Goal: Task Accomplishment & Management: Use online tool/utility

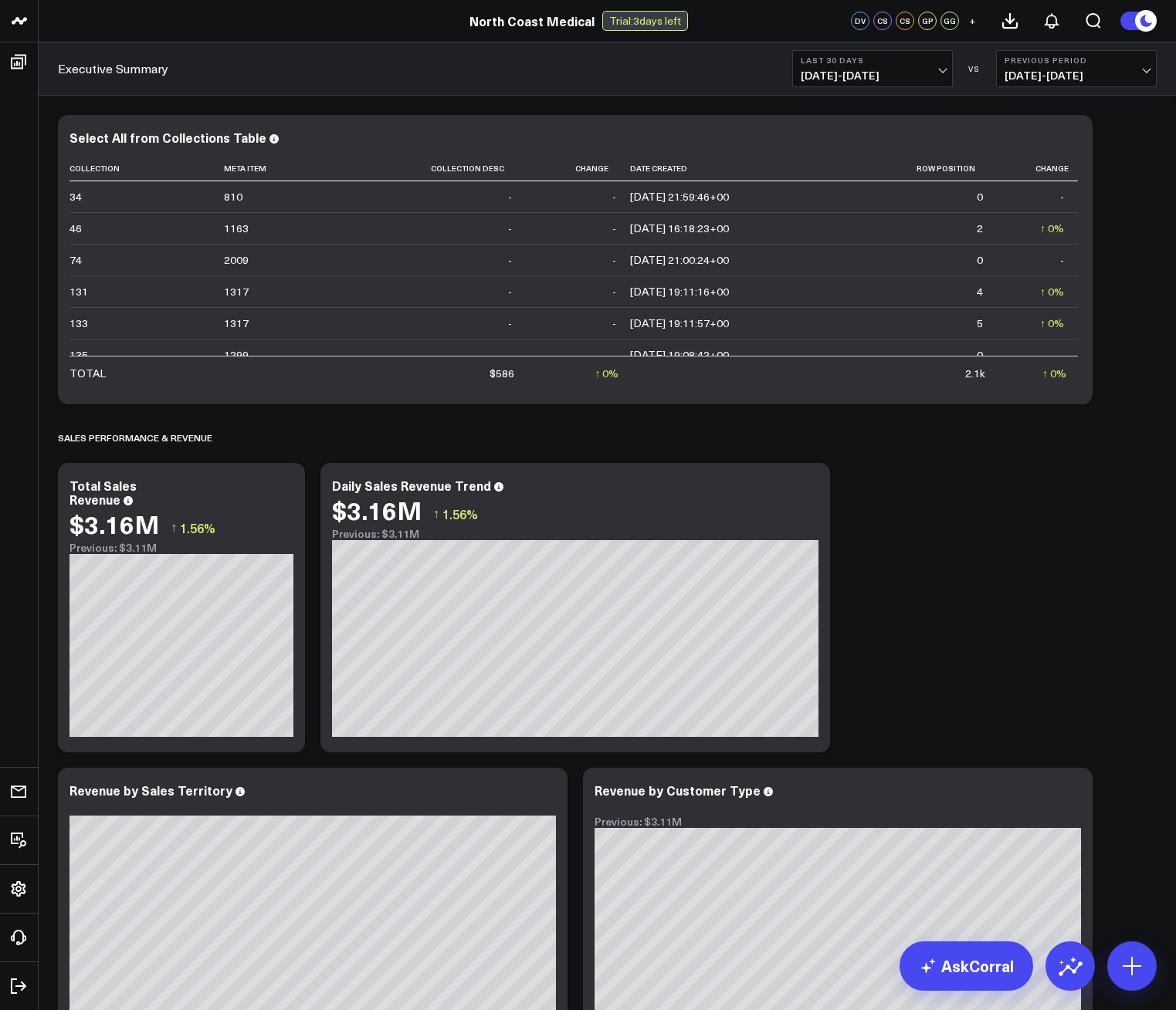
scroll to position [927, 0]
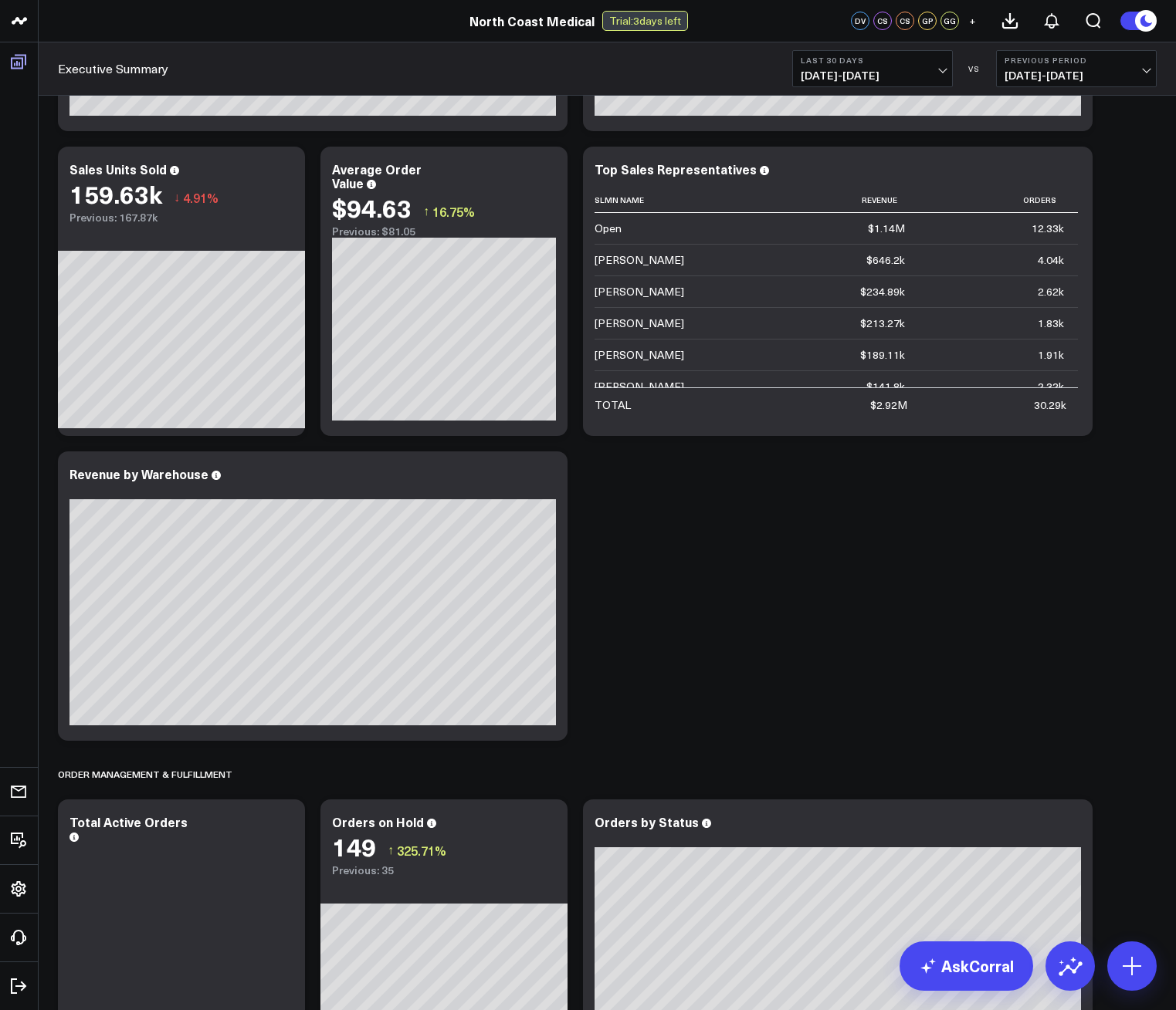
click at [17, 69] on icon at bounding box center [18, 62] width 16 height 15
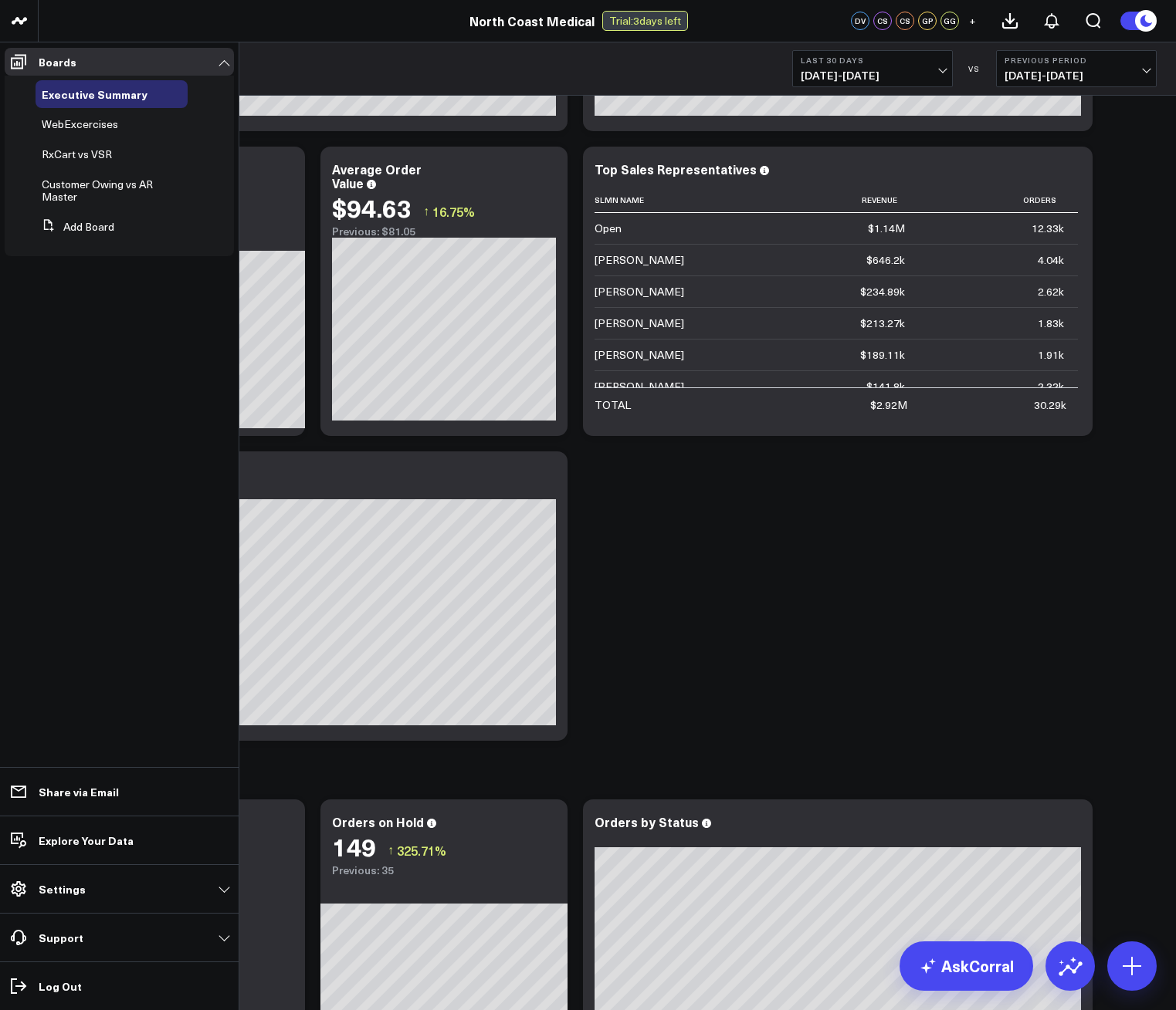
click at [17, 47] on ul "Boards Executive Summary WebExcercises RxCart vs VSR Customer Owing vs AR Maste…" at bounding box center [119, 526] width 239 height 968
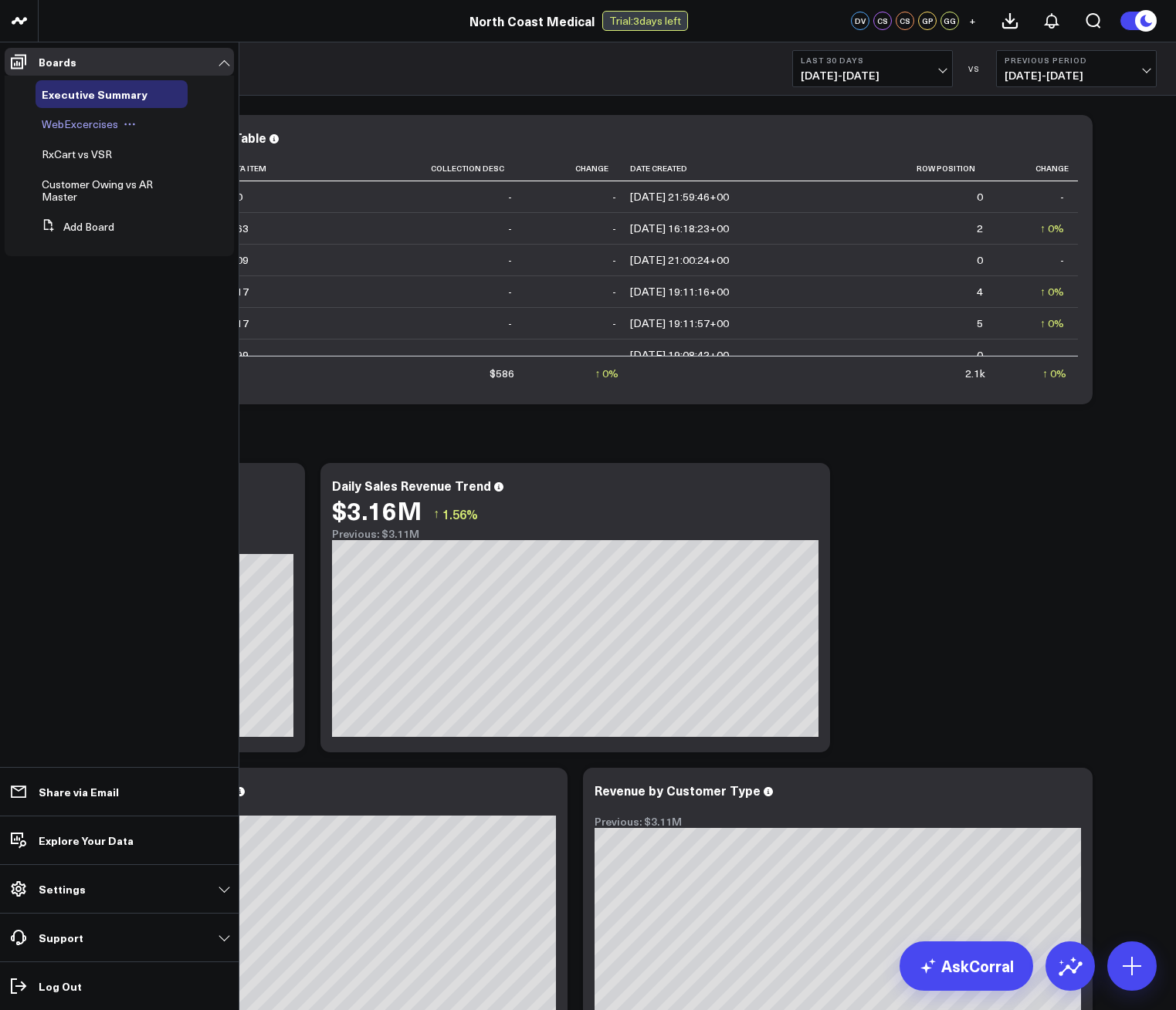
click at [81, 126] on span "WebExcercises" at bounding box center [79, 124] width 76 height 15
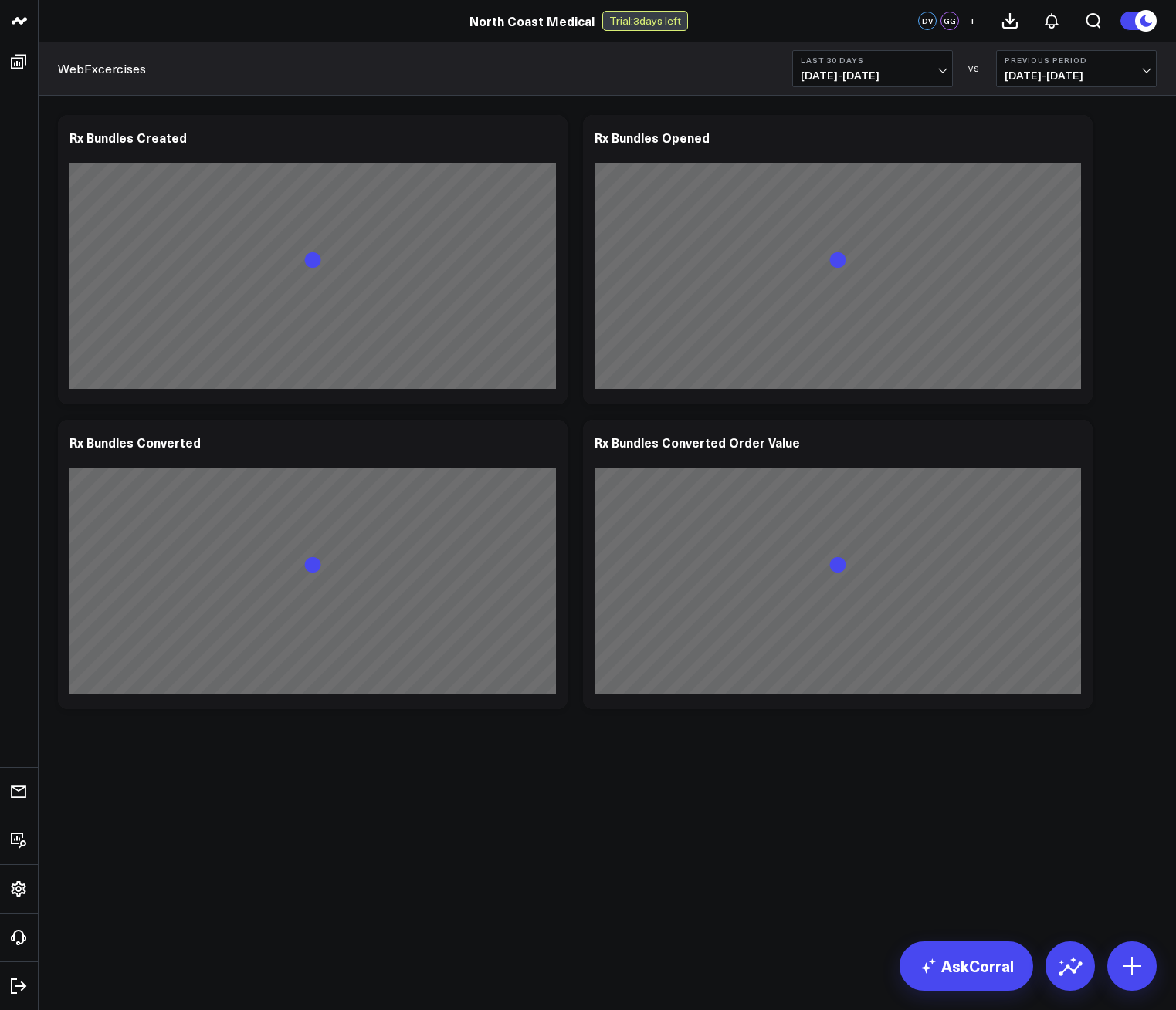
drag, startPoint x: 886, startPoint y: 83, endPoint x: 885, endPoint y: 95, distance: 12.0
click at [885, 95] on div "North Coast Medical North Coast Medical Trial: 3 days left DV GG + WebExcercise…" at bounding box center [588, 405] width 1176 height 810
click at [884, 78] on span "[DATE] - [DATE]" at bounding box center [872, 75] width 144 height 12
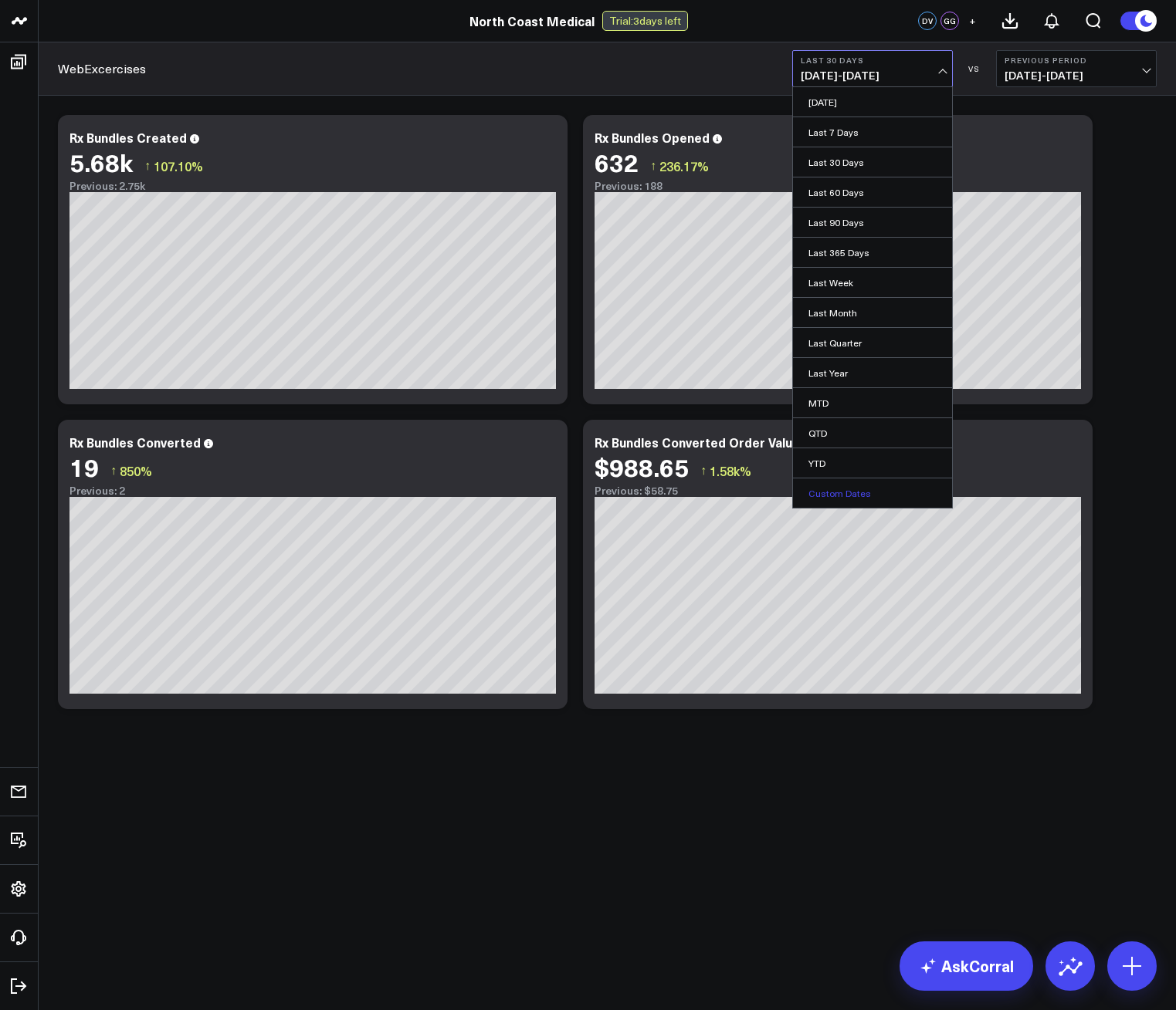
click at [841, 494] on link "Custom Dates" at bounding box center [871, 494] width 159 height 29
select select "7"
select select "2025"
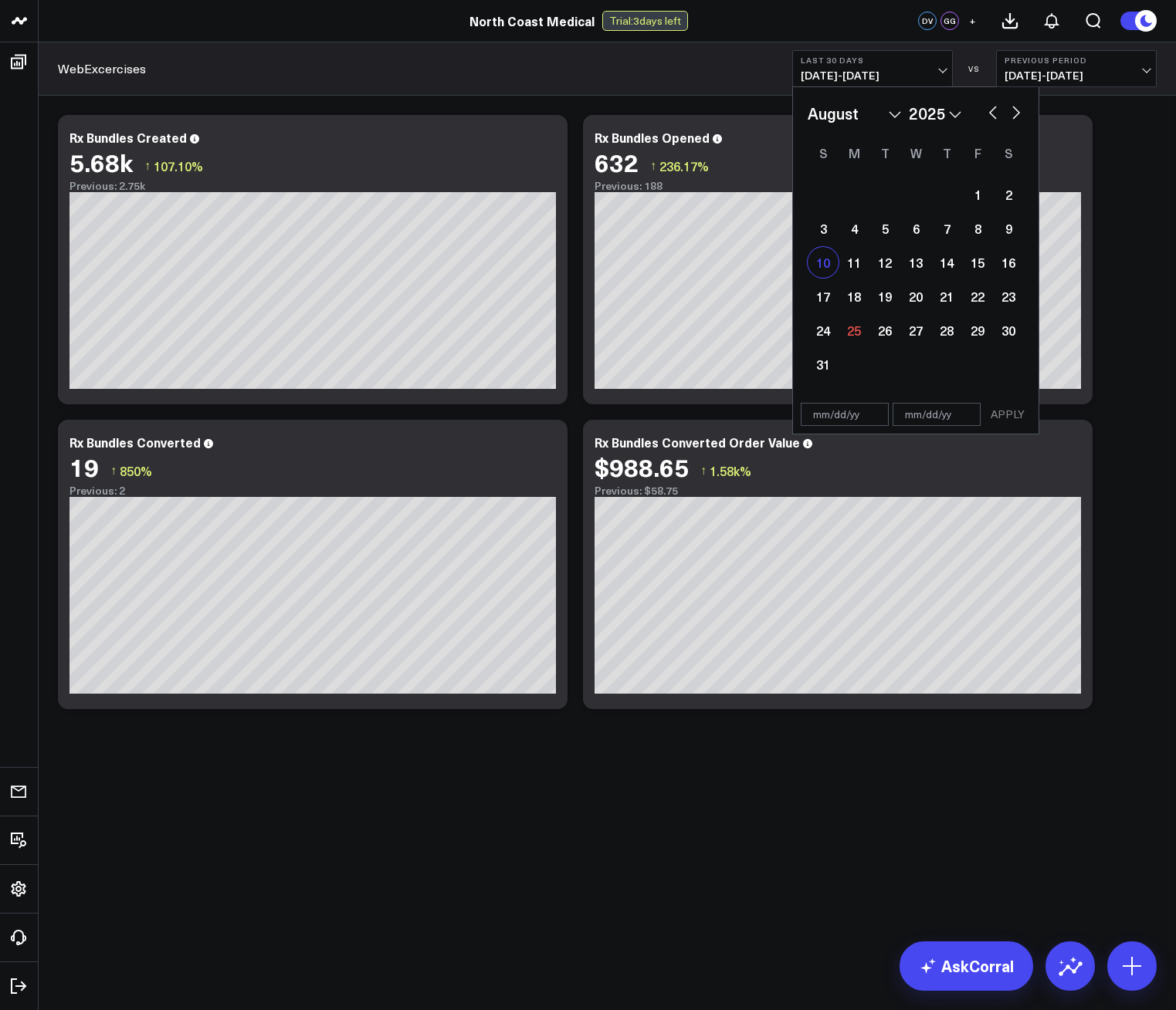
click at [833, 270] on div "10" at bounding box center [823, 262] width 31 height 31
type input "[DATE]"
select select "7"
select select "2025"
click at [1008, 301] on div "23" at bounding box center [1008, 296] width 31 height 31
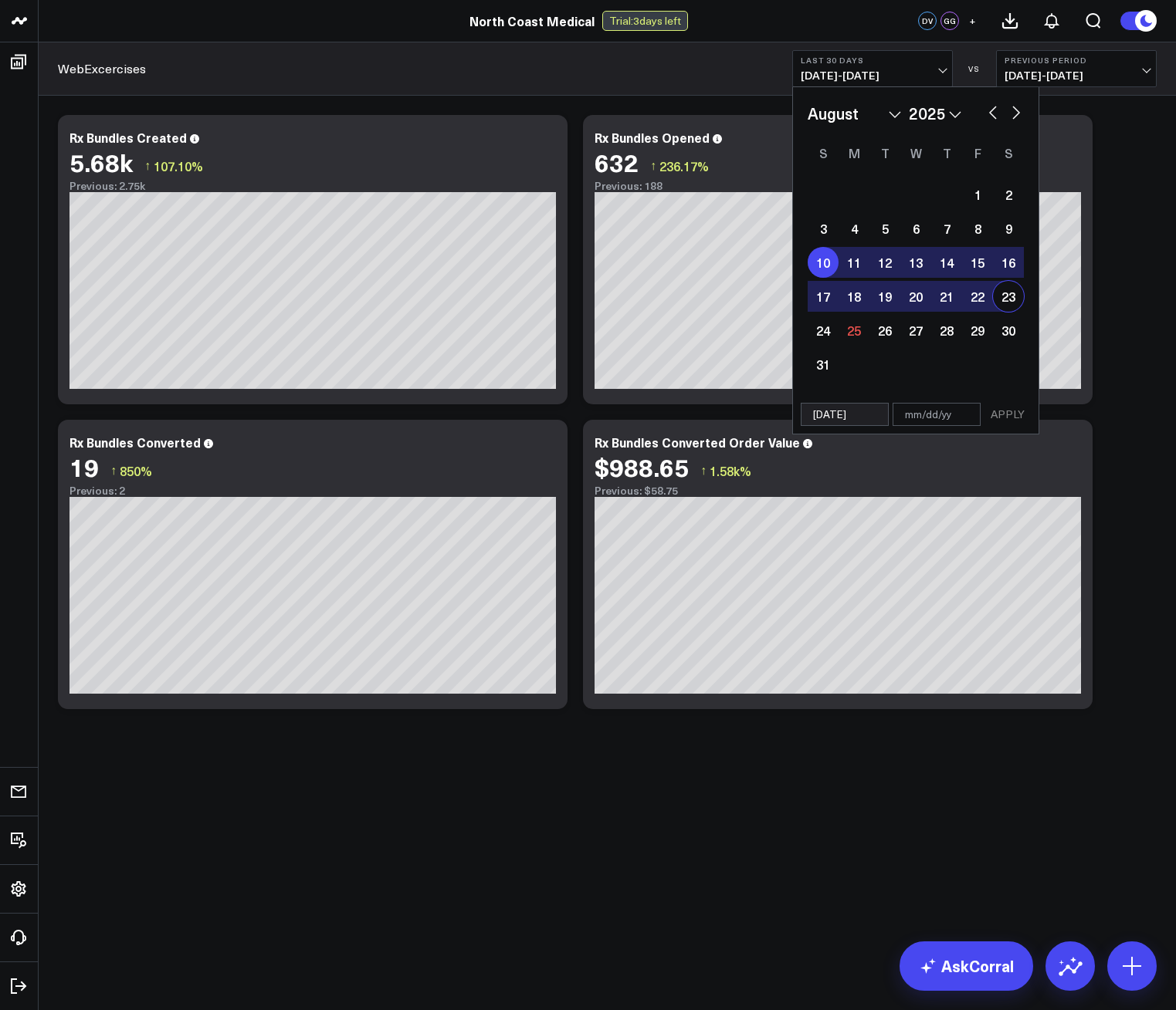
type input "[DATE]"
select select "7"
select select "2025"
click at [1005, 426] on button "APPLY" at bounding box center [1007, 414] width 46 height 23
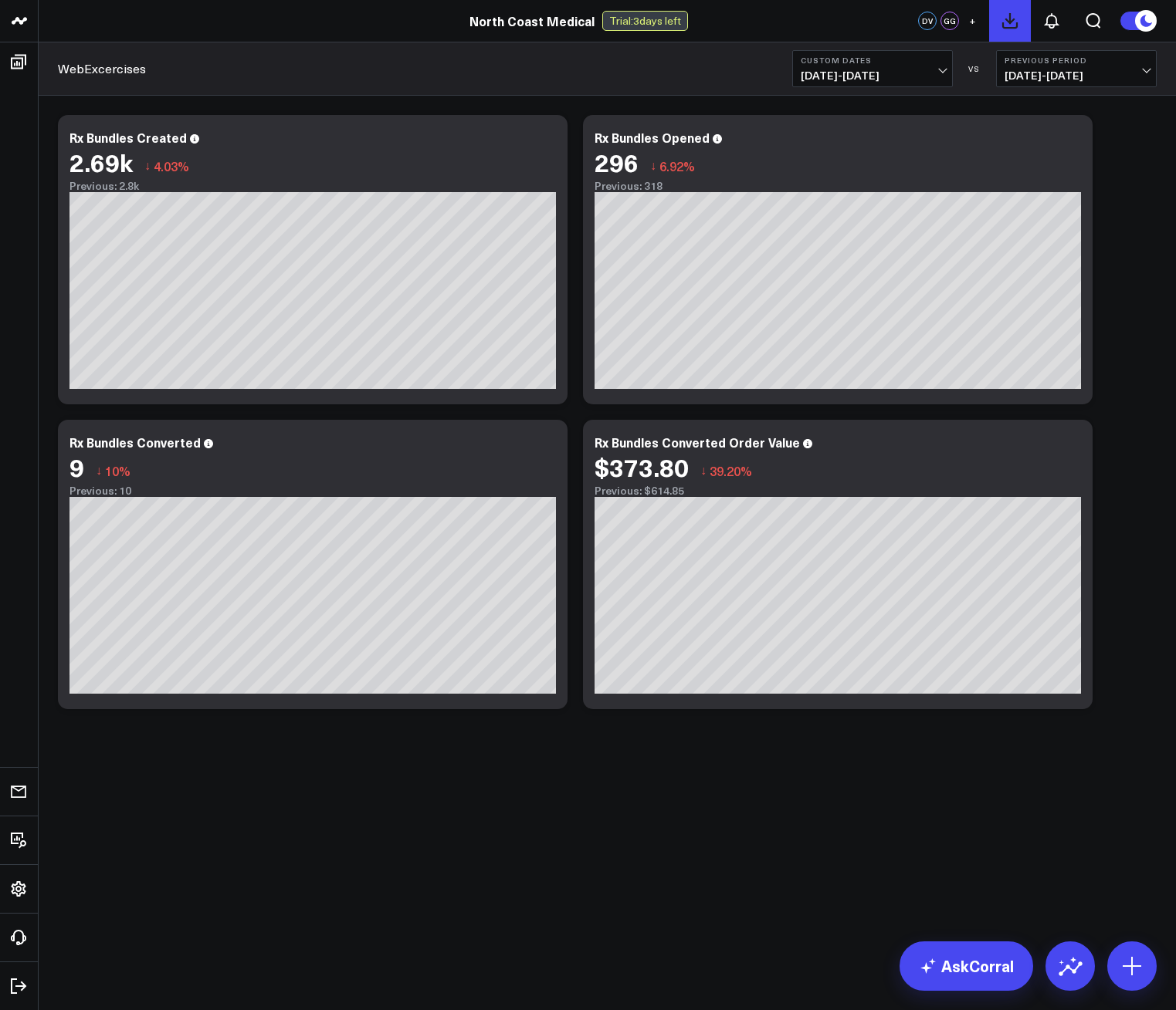
click at [1010, 27] on icon at bounding box center [1010, 21] width 18 height 18
click at [1004, 30] on button at bounding box center [1009, 20] width 41 height 41
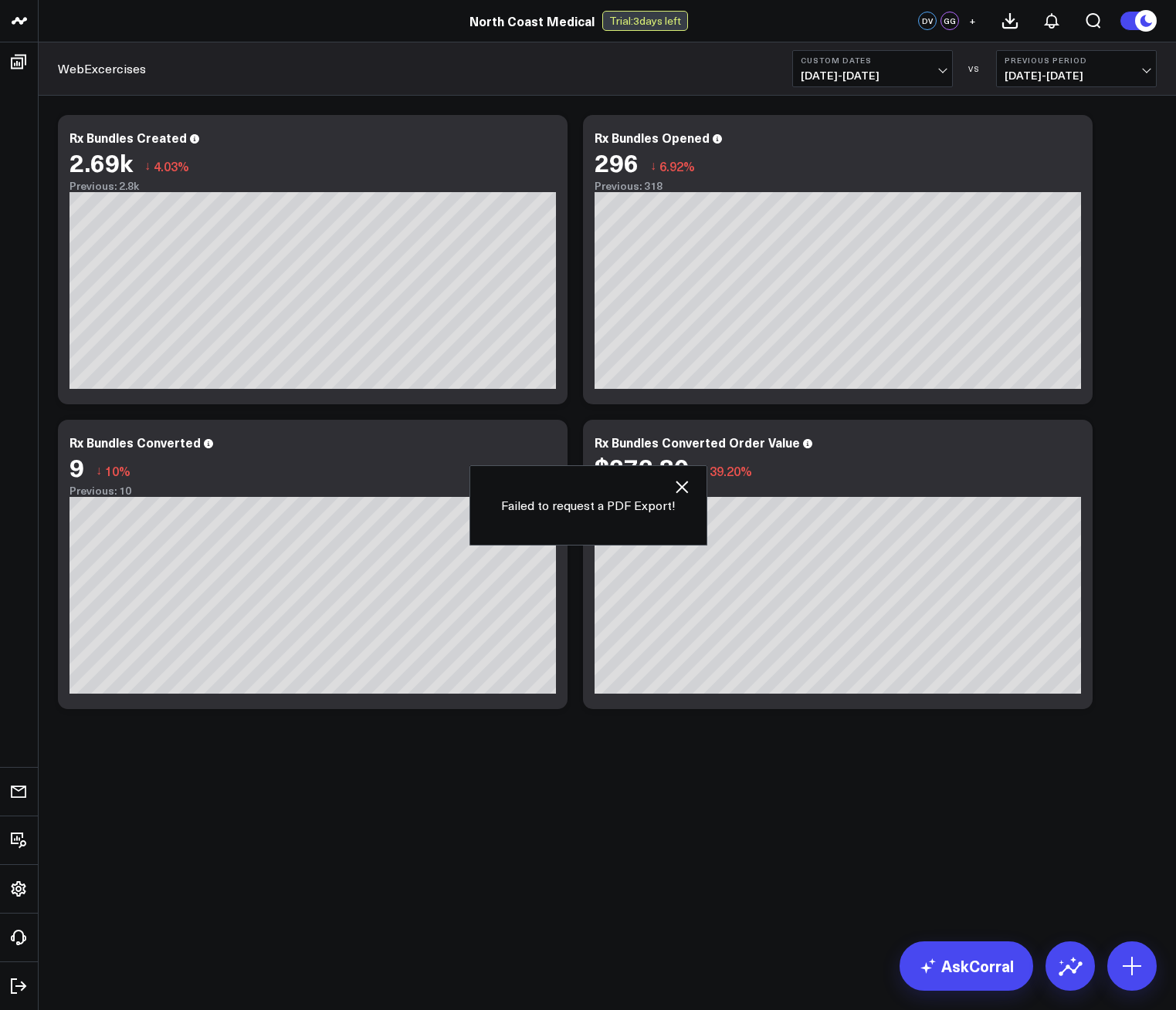
click at [675, 482] on icon "button" at bounding box center [681, 486] width 12 height 12
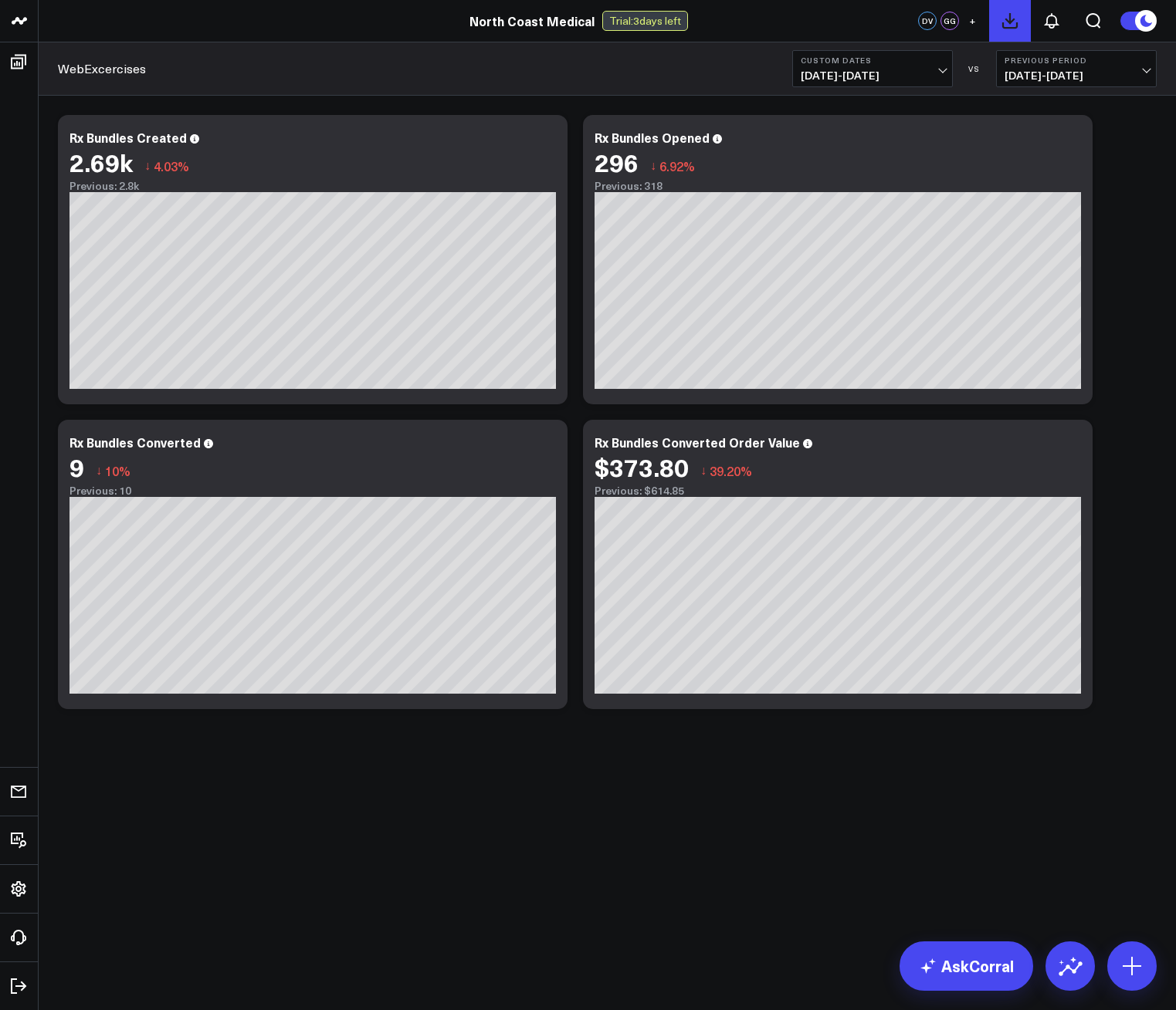
click at [1012, 14] on icon at bounding box center [1010, 21] width 18 height 18
click at [415, 889] on body "North Coast Medical North Coast Medical Trial: 3 days left DV GG + WebExcercise…" at bounding box center [588, 505] width 1176 height 1010
drag, startPoint x: 1067, startPoint y: 1, endPoint x: 671, endPoint y: 845, distance: 932.3
click at [630, 906] on body "North Coast Medical North Coast Medical Trial: 3 days left DV GG + WebExcercise…" at bounding box center [588, 505] width 1176 height 1010
click at [1047, 20] on icon at bounding box center [1050, 20] width 12 height 14
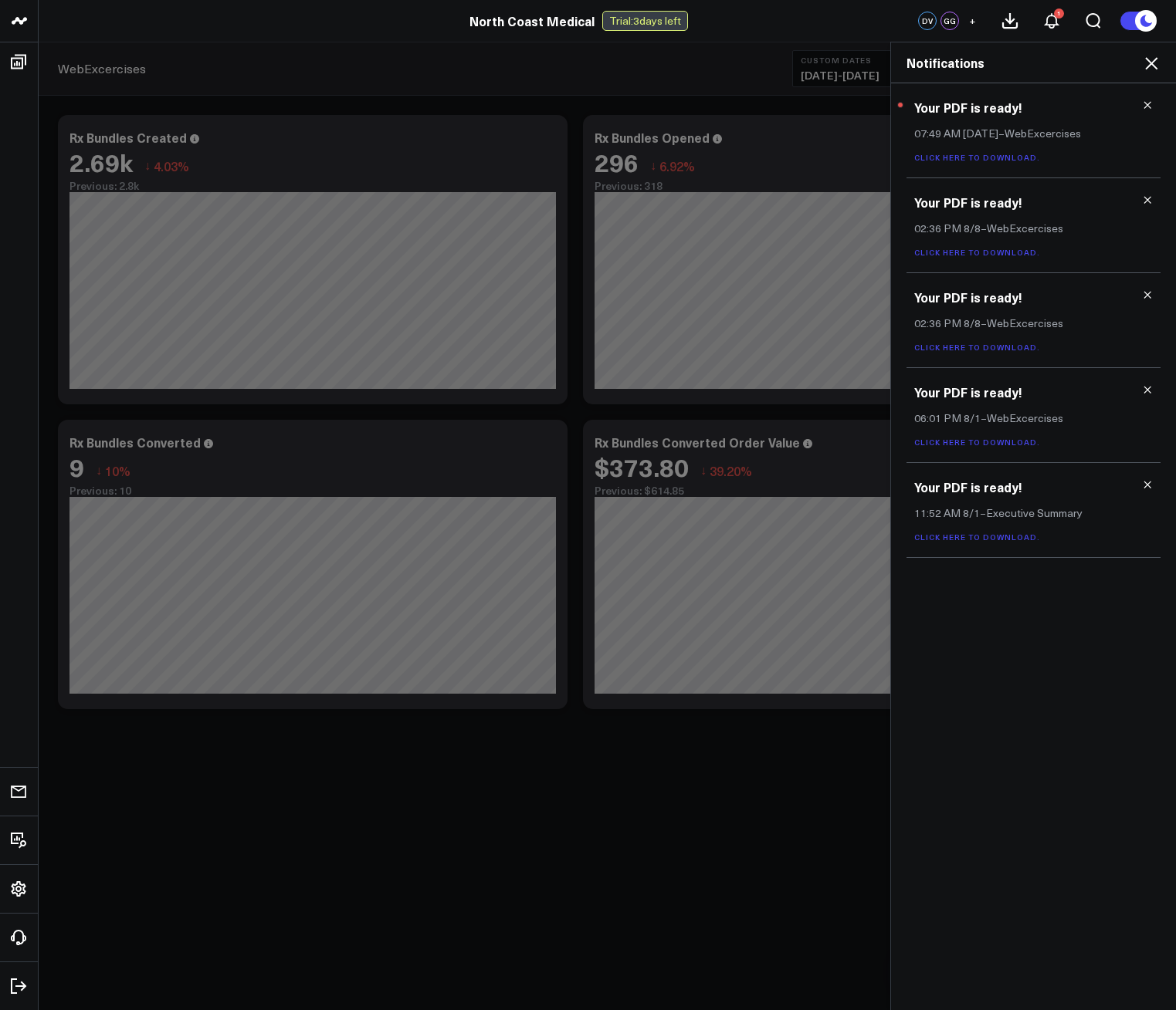
click at [1002, 151] on p "Click here to download." at bounding box center [1033, 157] width 239 height 11
click at [995, 163] on div "Your PDF is ready! 07:49 AM Today – WebExcercises Click here to download." at bounding box center [1033, 131] width 254 height 95
click at [990, 159] on link "Click here to download." at bounding box center [976, 158] width 126 height 11
click at [966, 158] on link "Click here to download." at bounding box center [976, 158] width 126 height 11
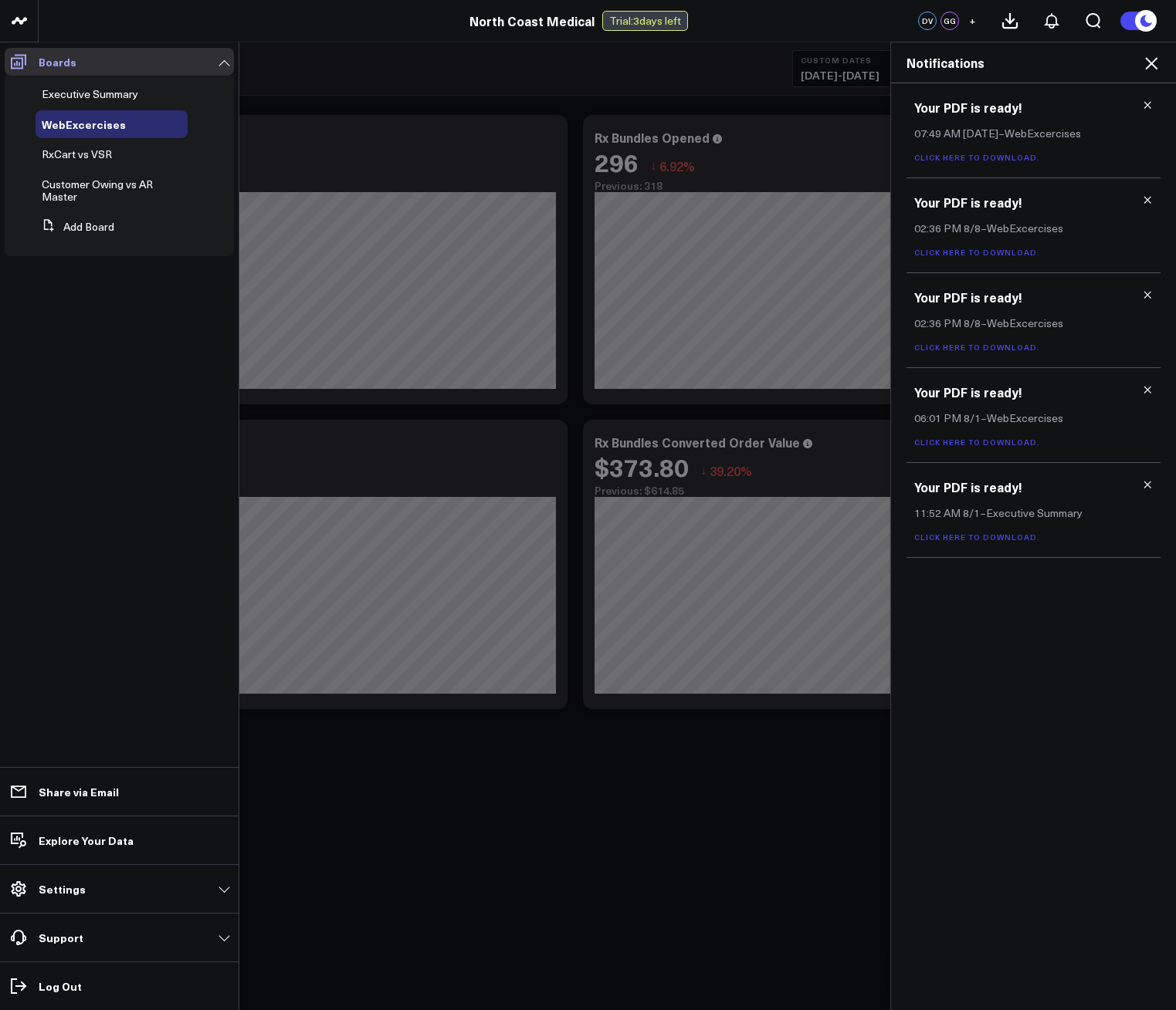
click at [30, 54] on span at bounding box center [18, 61] width 28 height 28
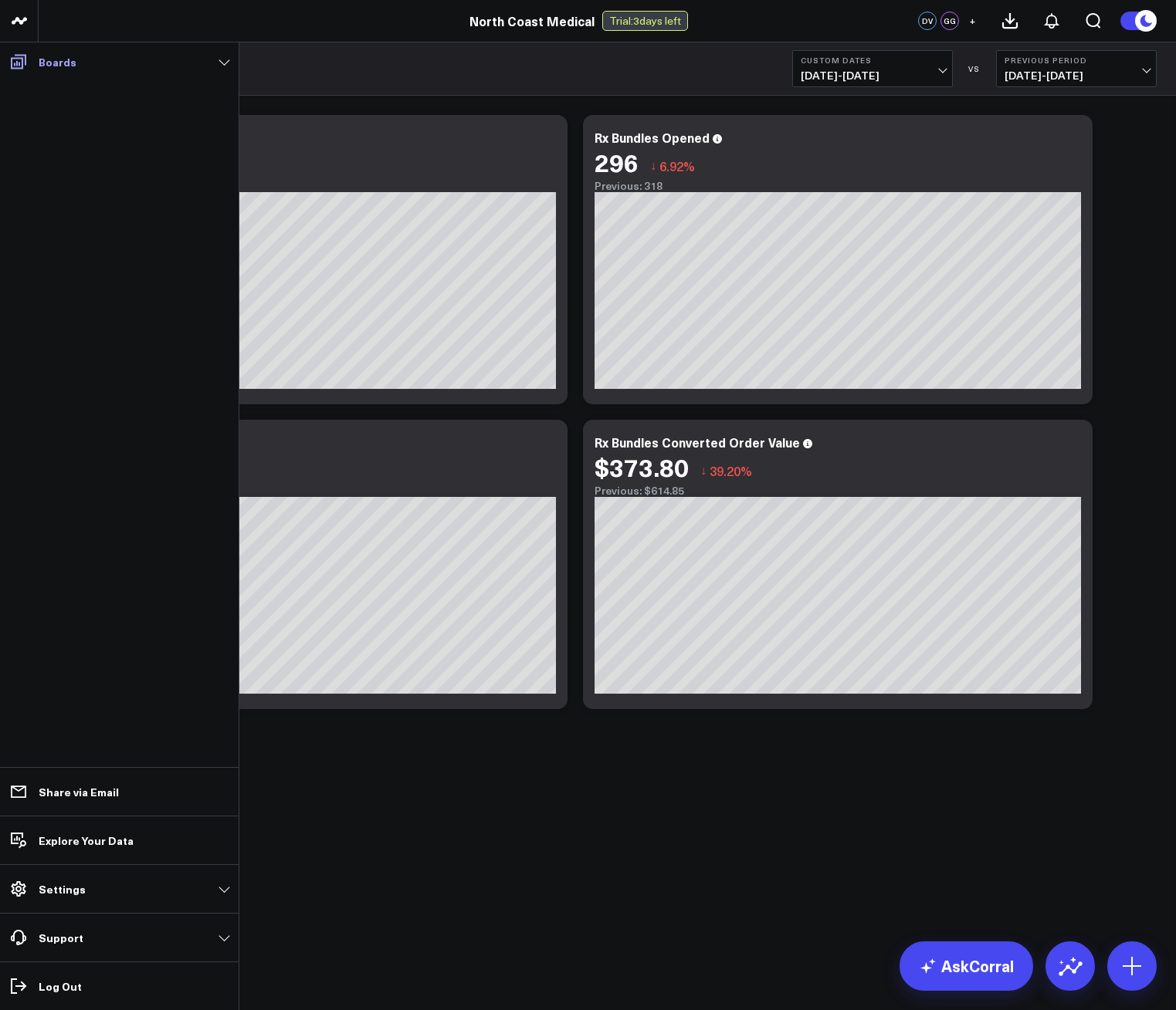
click at [9, 66] on icon at bounding box center [18, 61] width 18 height 18
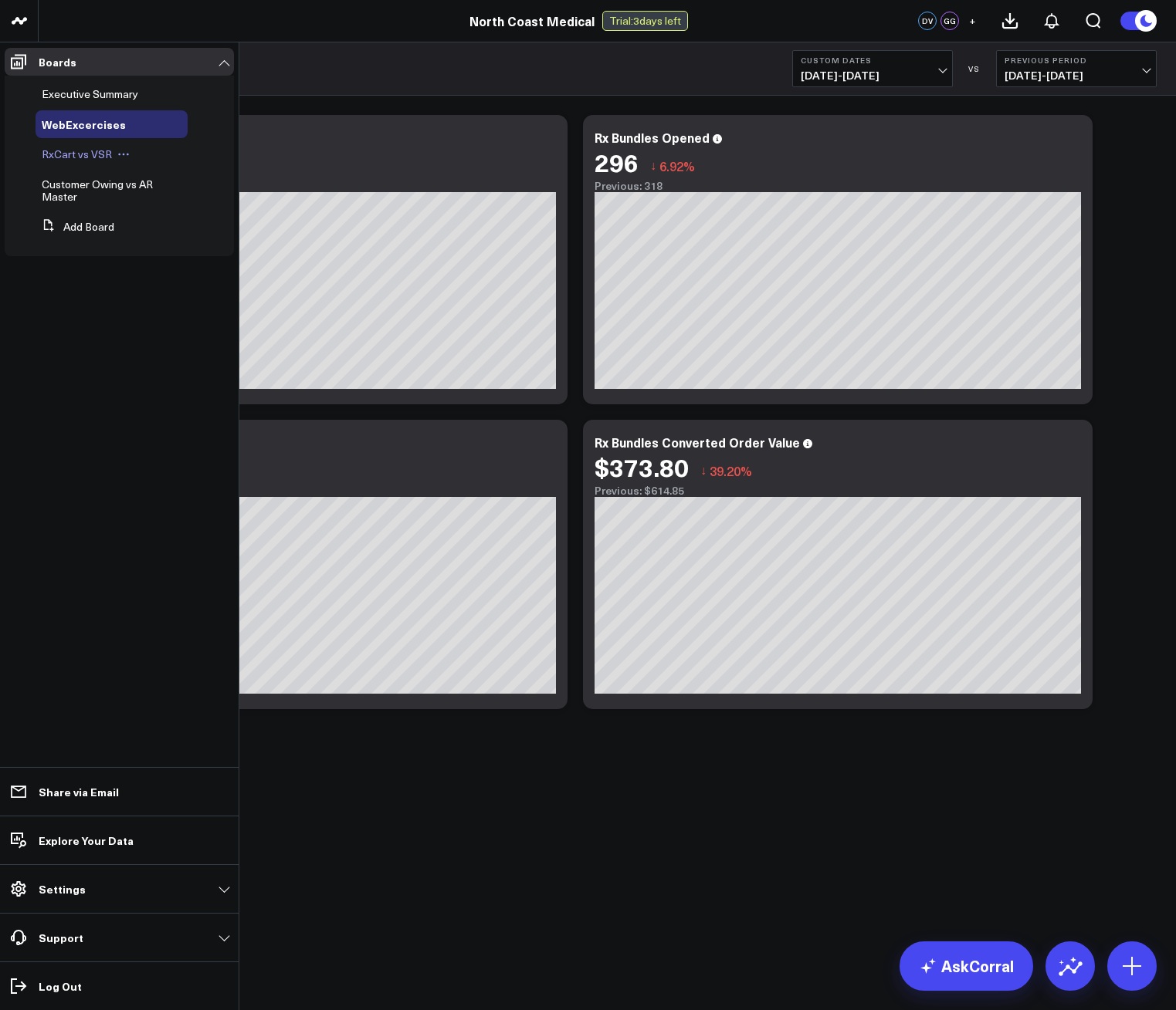
click at [80, 157] on span "RxCart vs VSR" at bounding box center [76, 154] width 71 height 15
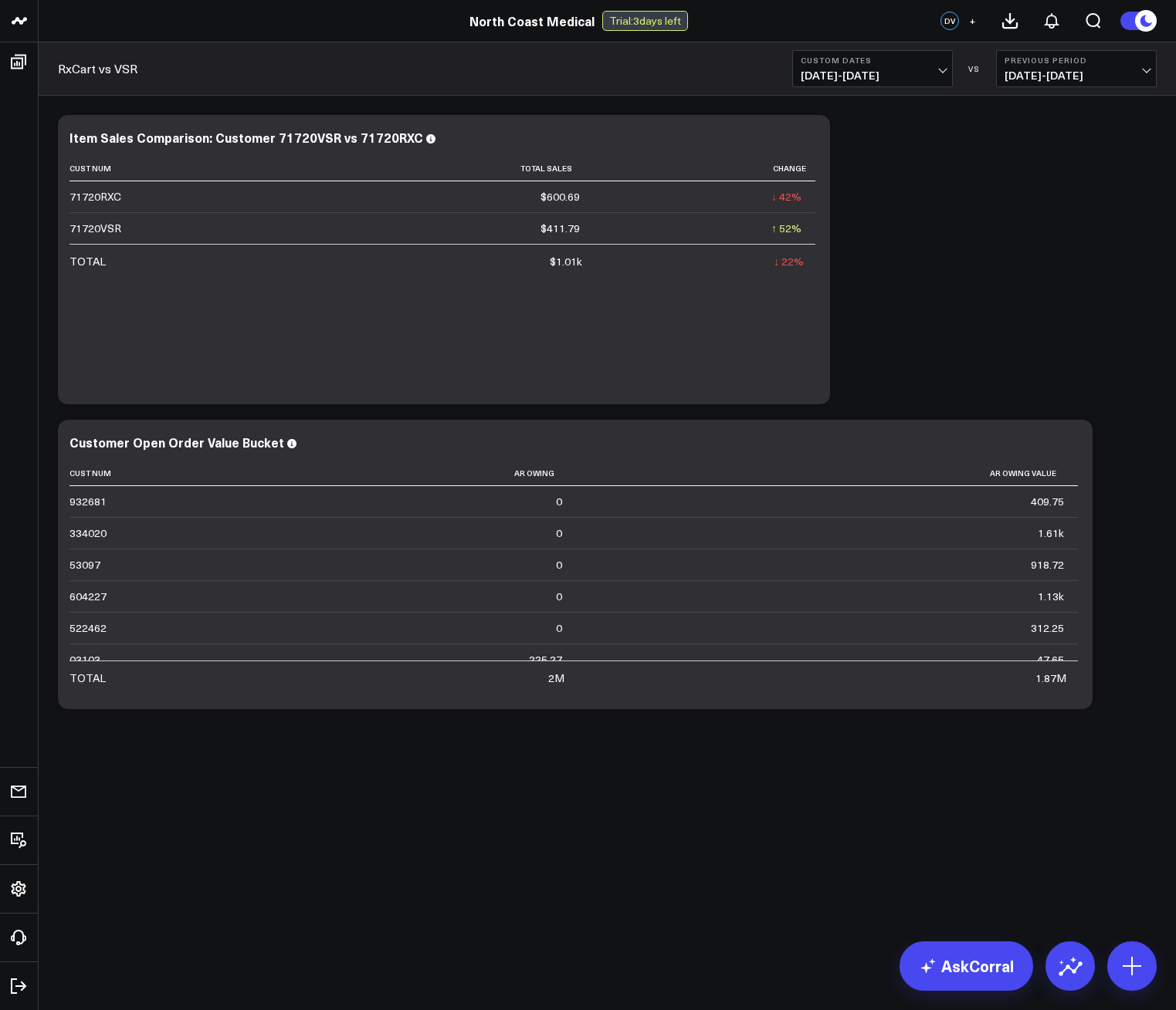
click at [888, 71] on span "08/10/25 - 08/23/25" at bounding box center [872, 75] width 144 height 12
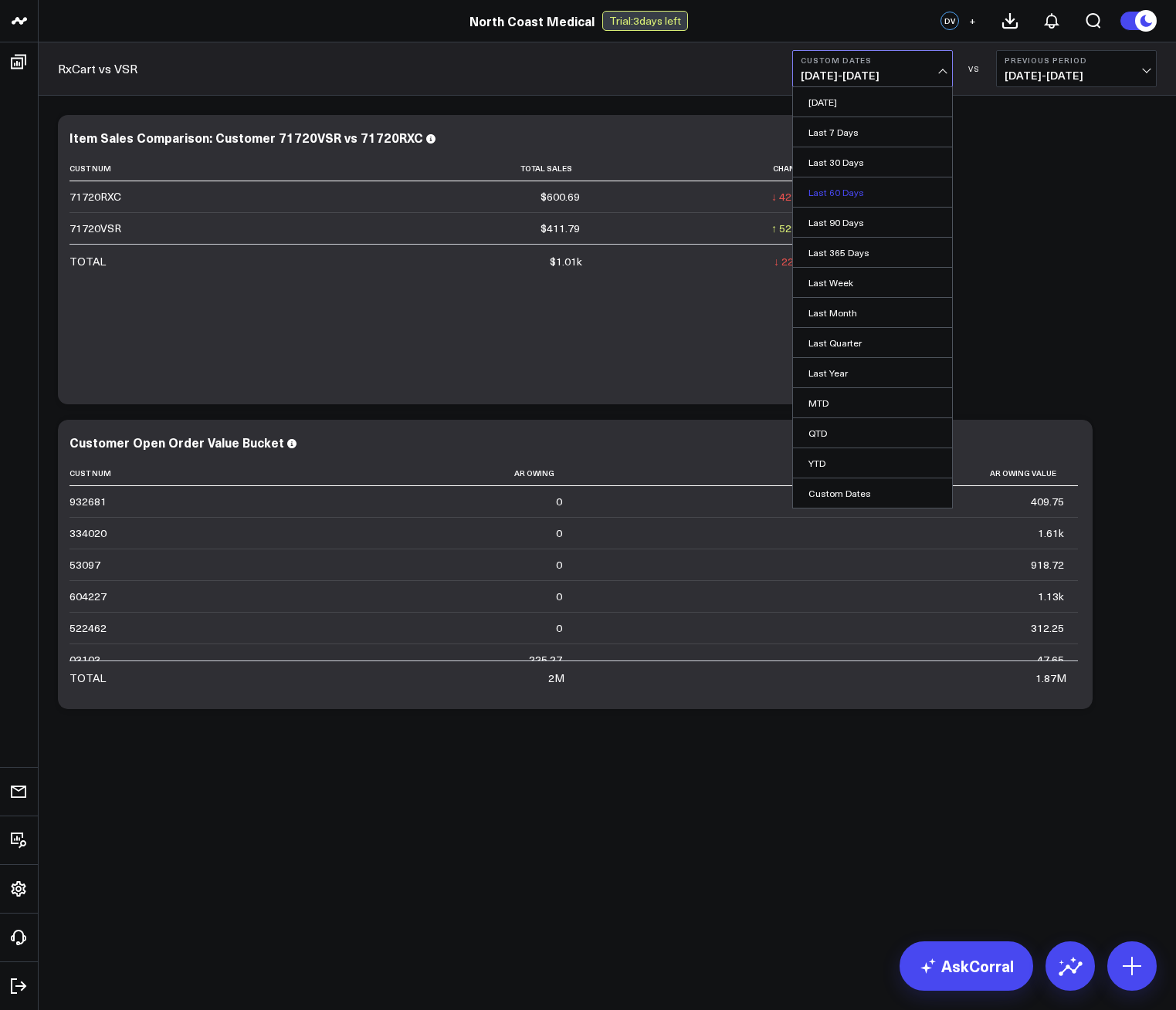
click at [845, 193] on link "Last 60 Days" at bounding box center [871, 193] width 159 height 29
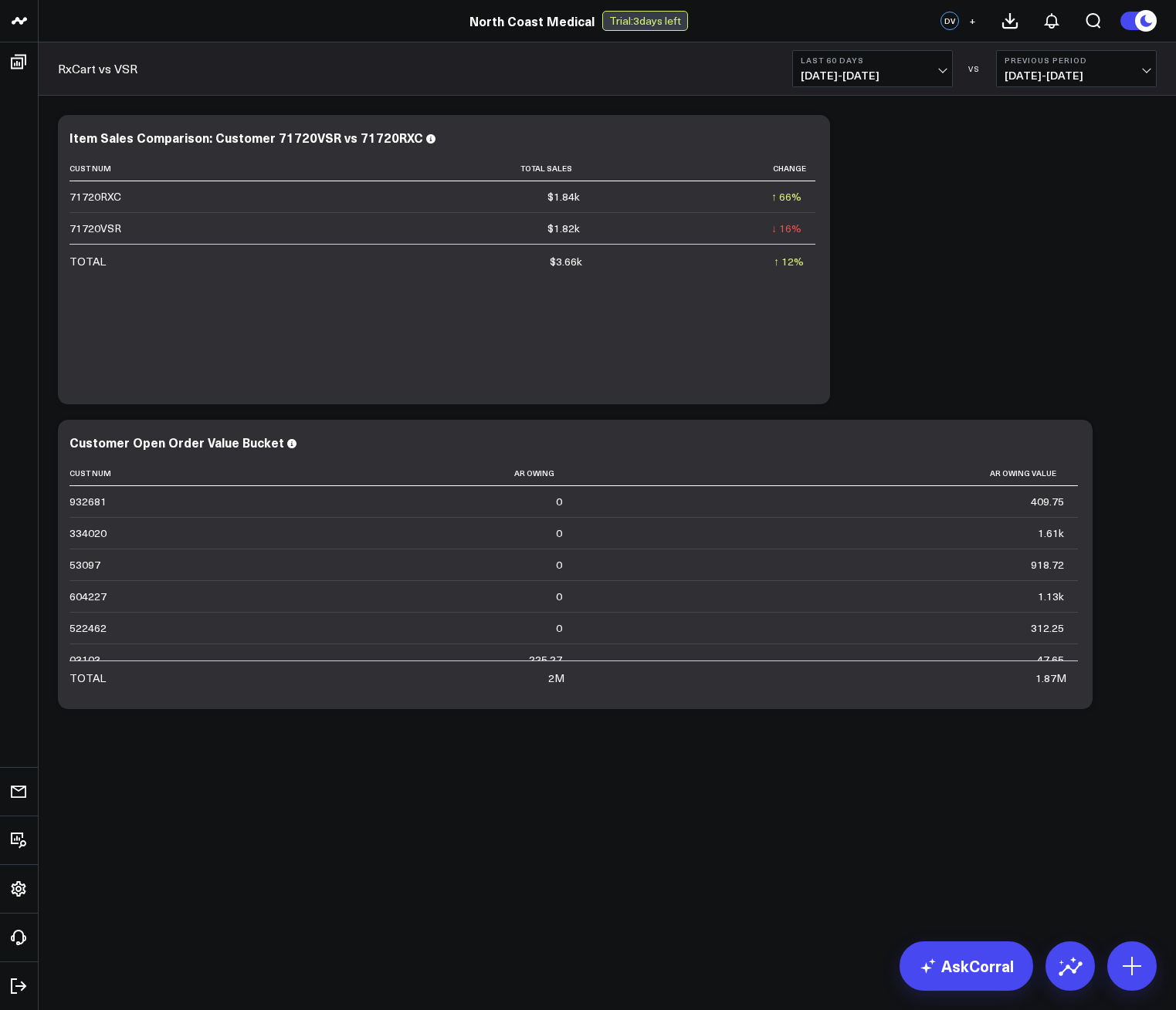
click at [889, 71] on span "06/26/25 - 08/24/25" at bounding box center [872, 75] width 144 height 12
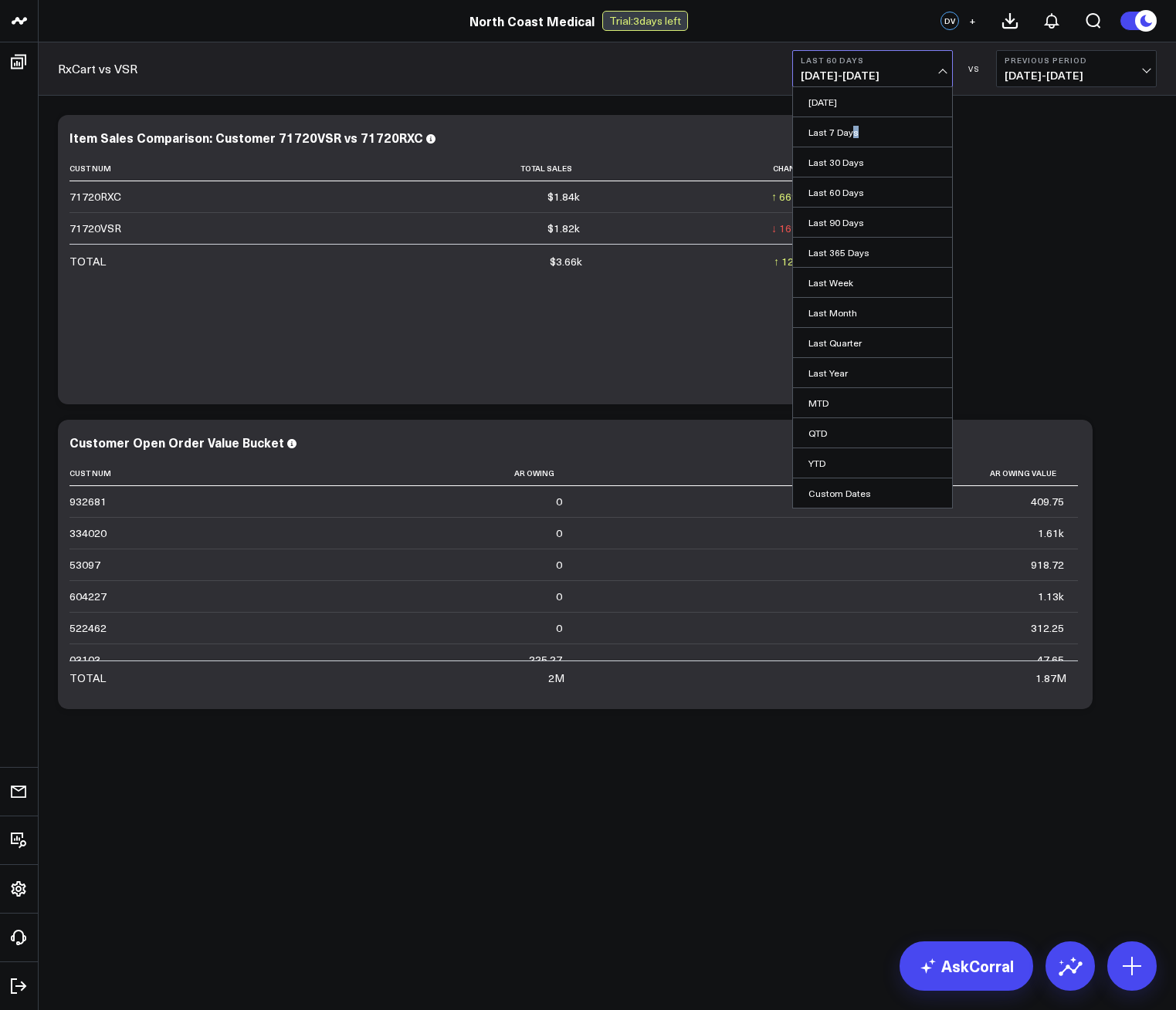
click at [850, 124] on link "Last 7 Days" at bounding box center [871, 132] width 159 height 29
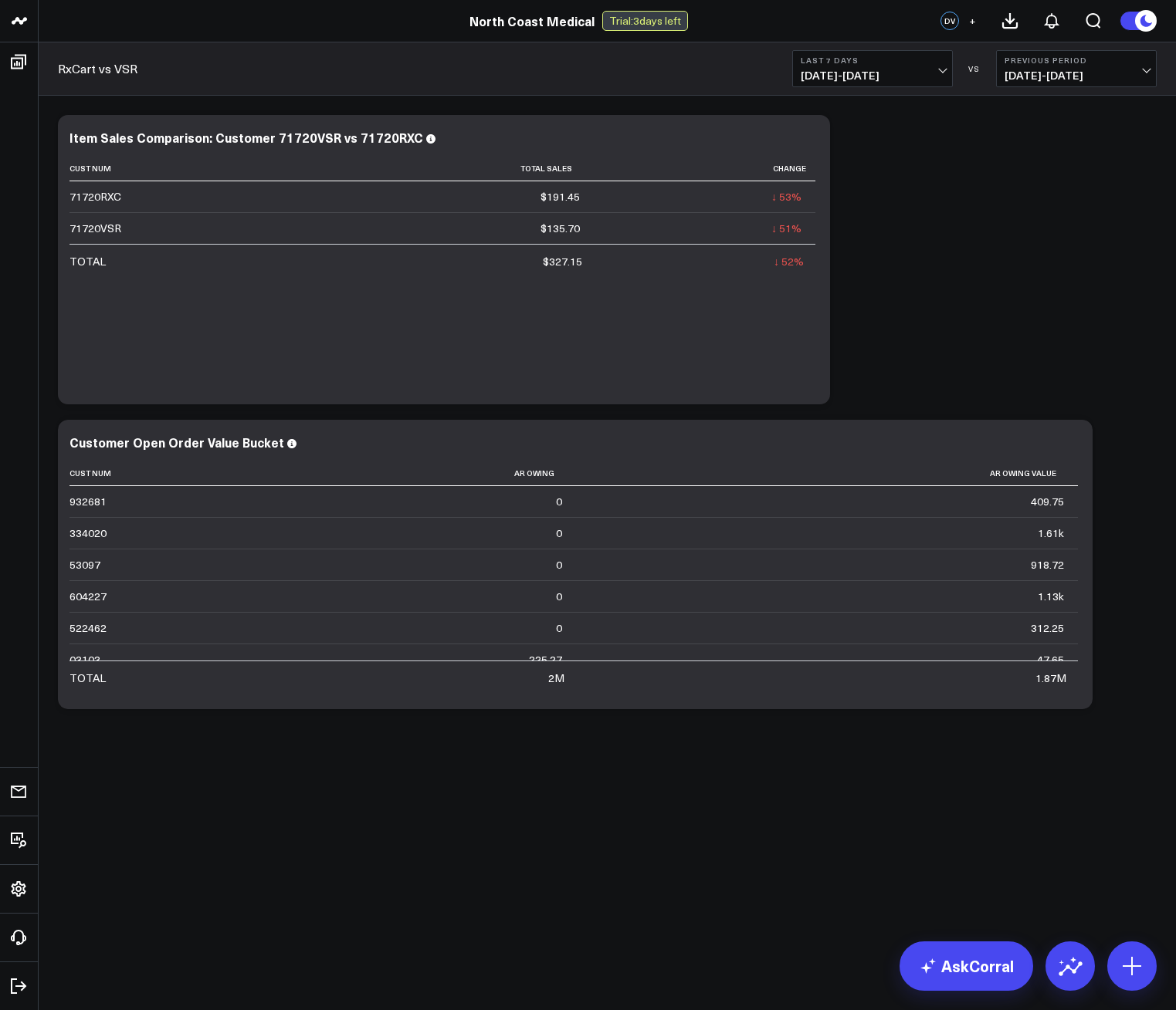
click at [835, 47] on div "RxCart vs VSR Last 7 Days 08/18/25 - 08/24/25 VS Previous Period 08/11/25 - 08/…" at bounding box center [606, 69] width 1137 height 53
click at [838, 53] on button "Last 7 Days 08/18/25 - 08/24/25" at bounding box center [871, 69] width 161 height 37
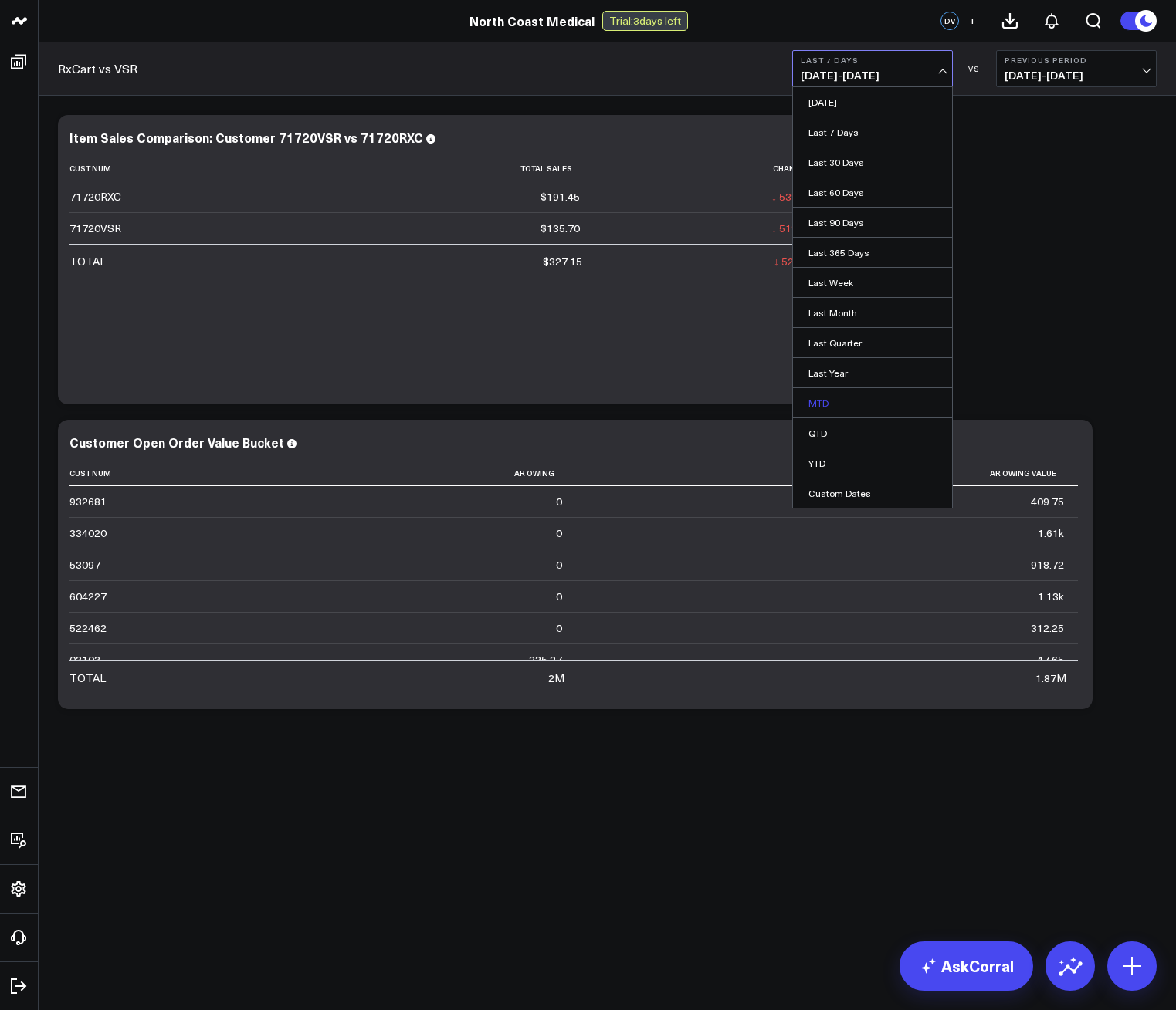
click at [830, 396] on link "MTD" at bounding box center [871, 403] width 159 height 29
